Goal: Check status

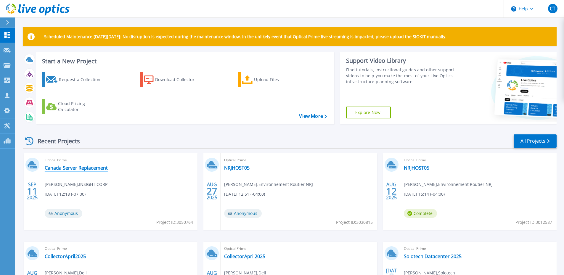
click at [97, 168] on link "Canada Server Replacement" at bounding box center [76, 168] width 63 height 6
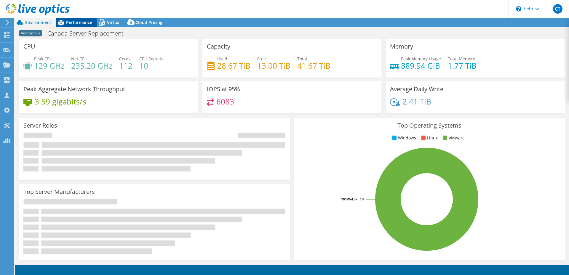
click at [72, 21] on span "Performance" at bounding box center [79, 23] width 26 height 6
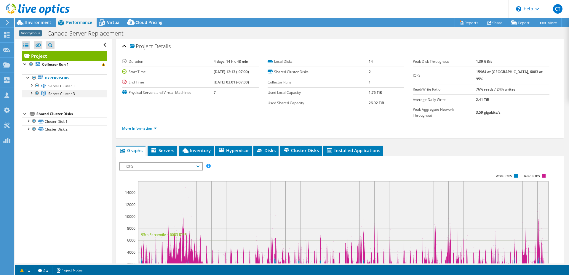
click at [31, 93] on div at bounding box center [31, 93] width 6 height 6
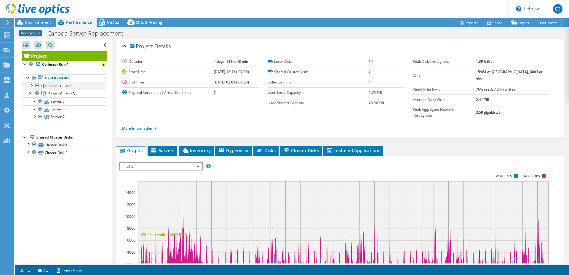
click at [32, 83] on div at bounding box center [31, 85] width 6 height 6
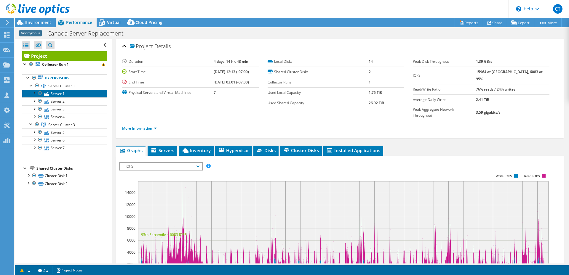
click at [47, 94] on icon at bounding box center [46, 94] width 5 height 4
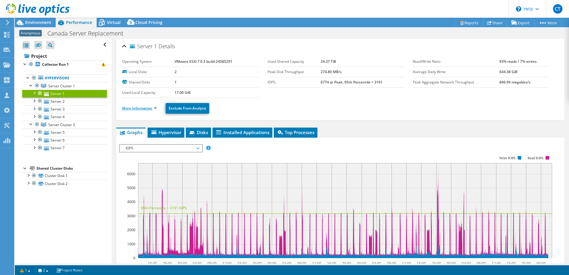
click at [155, 109] on link "More Information" at bounding box center [139, 108] width 35 height 5
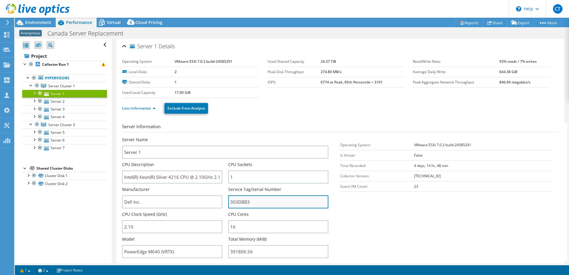
click at [239, 202] on input "303D8B3" at bounding box center [278, 201] width 100 height 13
click at [240, 202] on input "303D8B3" at bounding box center [278, 201] width 100 height 13
